Goal: Obtain resource: Download file/media

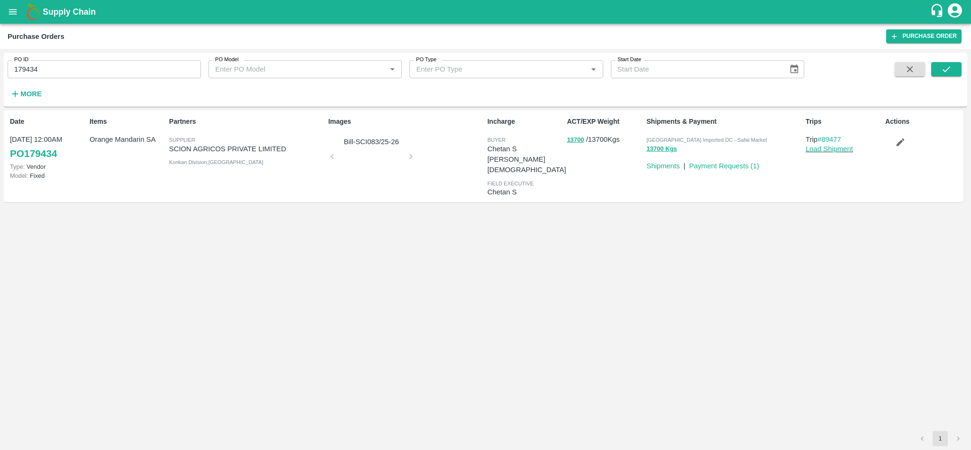
click at [721, 138] on span "[GEOGRAPHIC_DATA] Imported DC - Safal Market" at bounding box center [707, 140] width 120 height 6
copy p "[GEOGRAPHIC_DATA] Imported DC - Safal Market 13700 Kgs"
drag, startPoint x: 86, startPoint y: 141, endPoint x: 155, endPoint y: 143, distance: 69.7
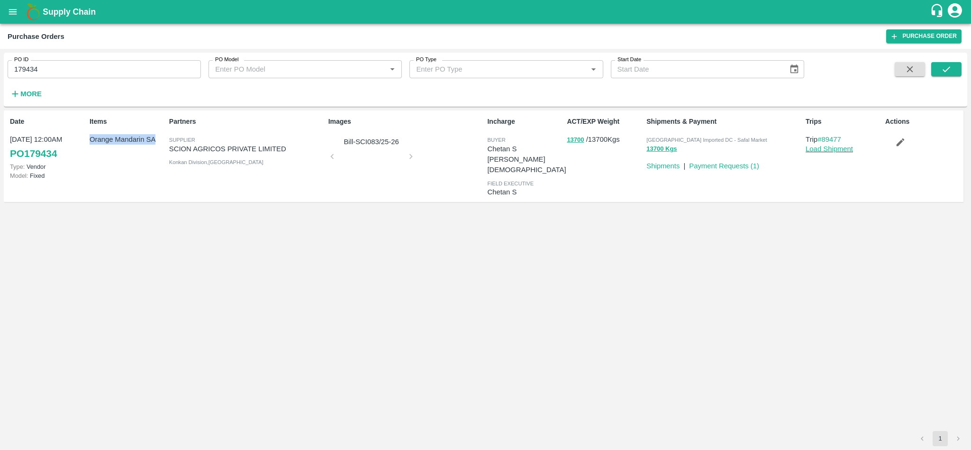
click at [155, 143] on div "Items Orange Mandarin SA" at bounding box center [126, 156] width 80 height 87
copy p "Orange Mandarin SA"
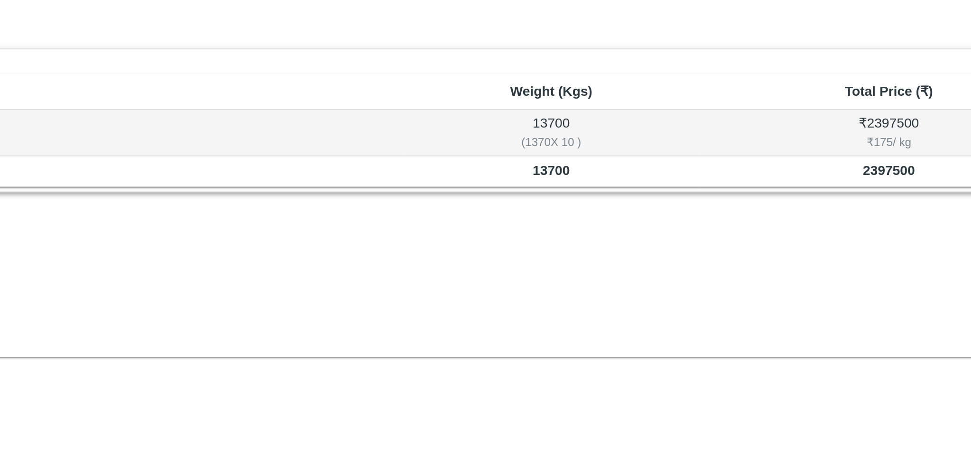
click at [615, 171] on b "13700" at bounding box center [614, 172] width 17 height 7
copy b "13700"
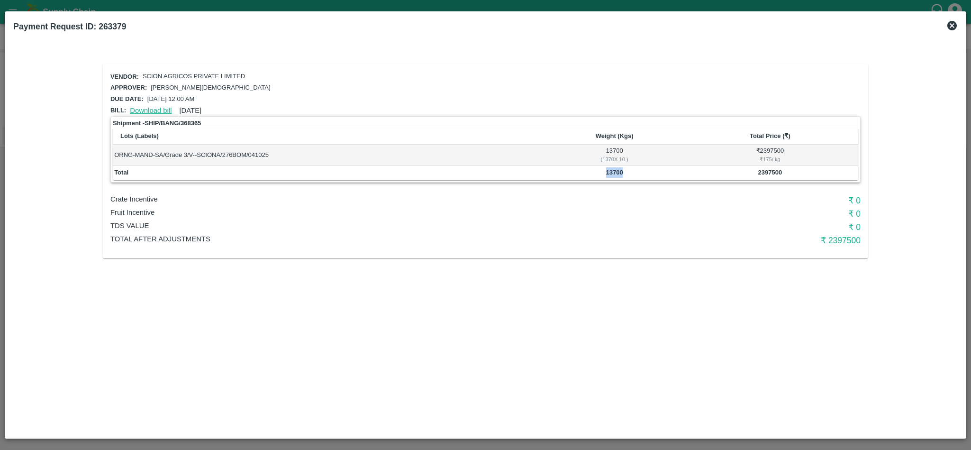
click at [152, 107] on link "Download bill" at bounding box center [151, 111] width 42 height 8
